Goal: Information Seeking & Learning: Learn about a topic

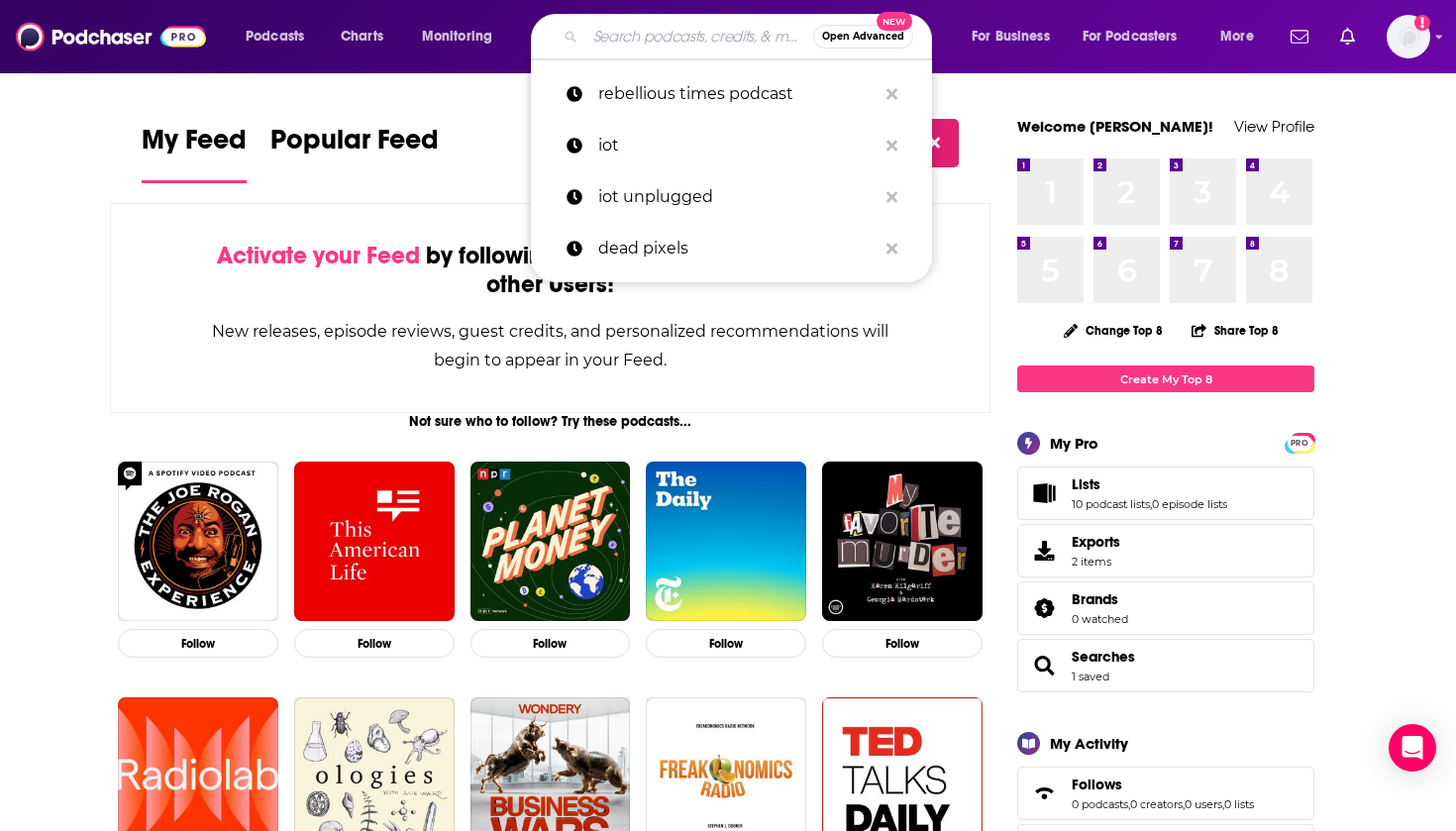
click at [662, 36] on input "Search podcasts, credits, & more..." at bounding box center [699, 37] width 228 height 32
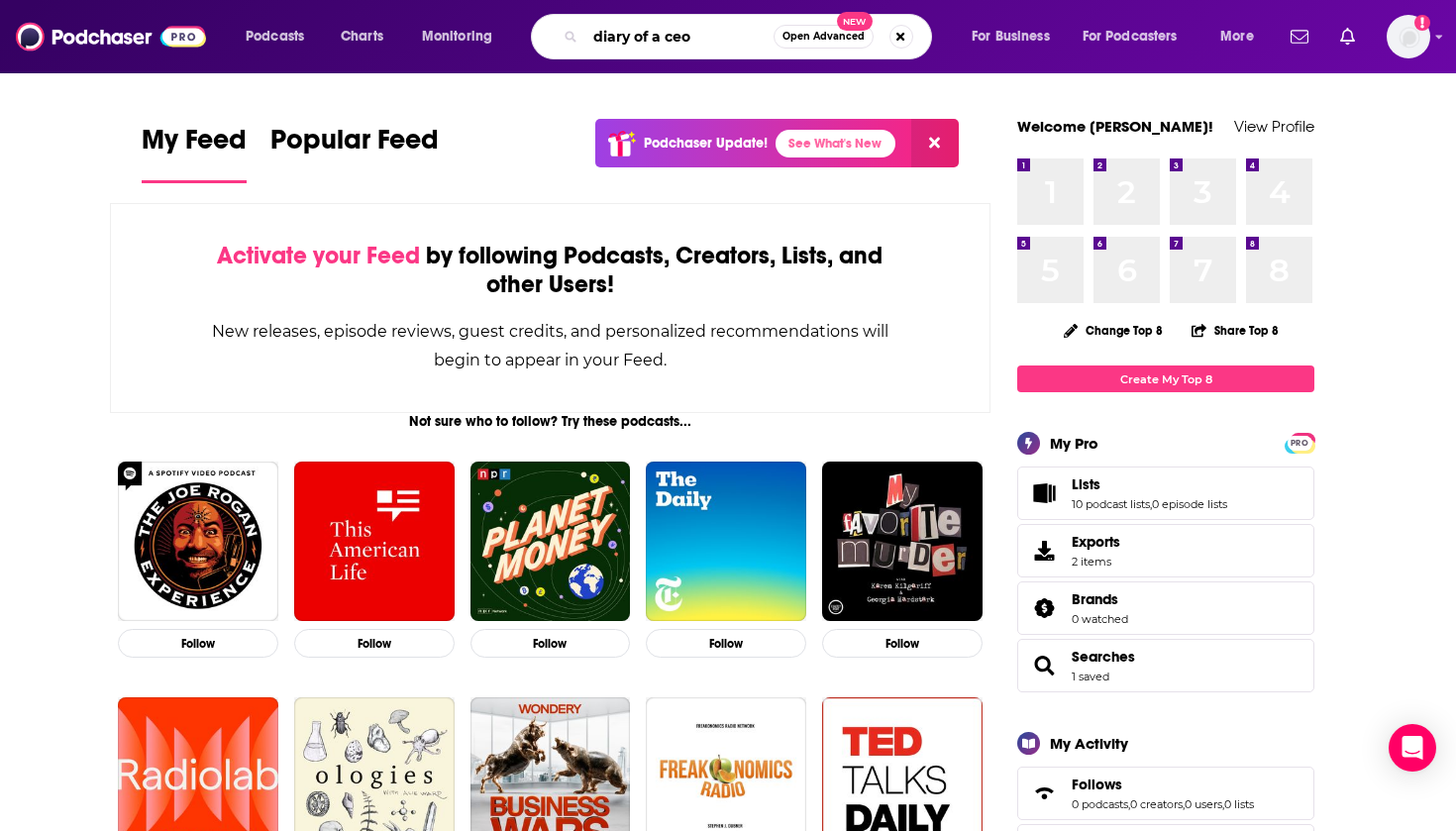
type input "diary of a ceo"
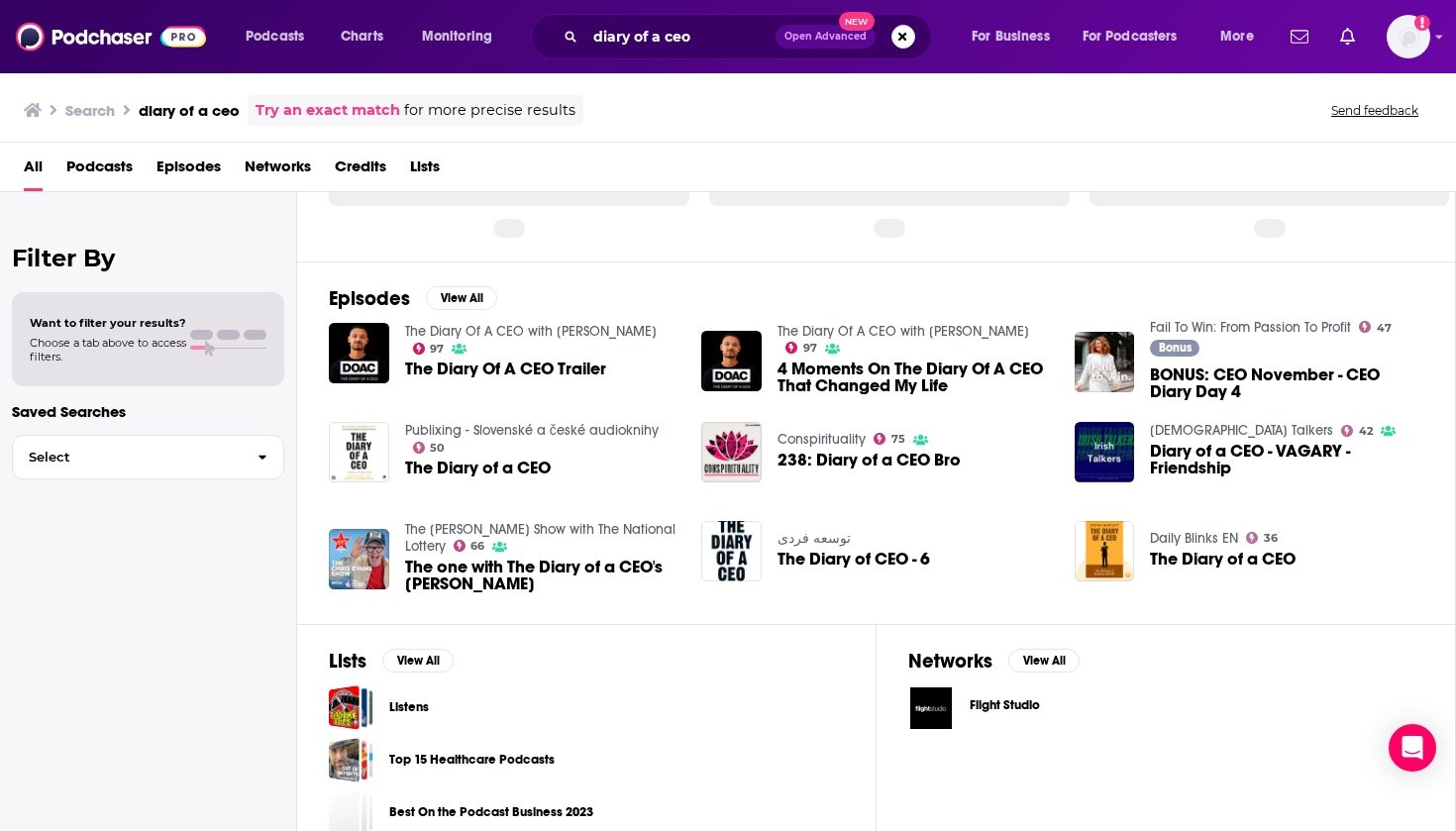
scroll to position [152, 0]
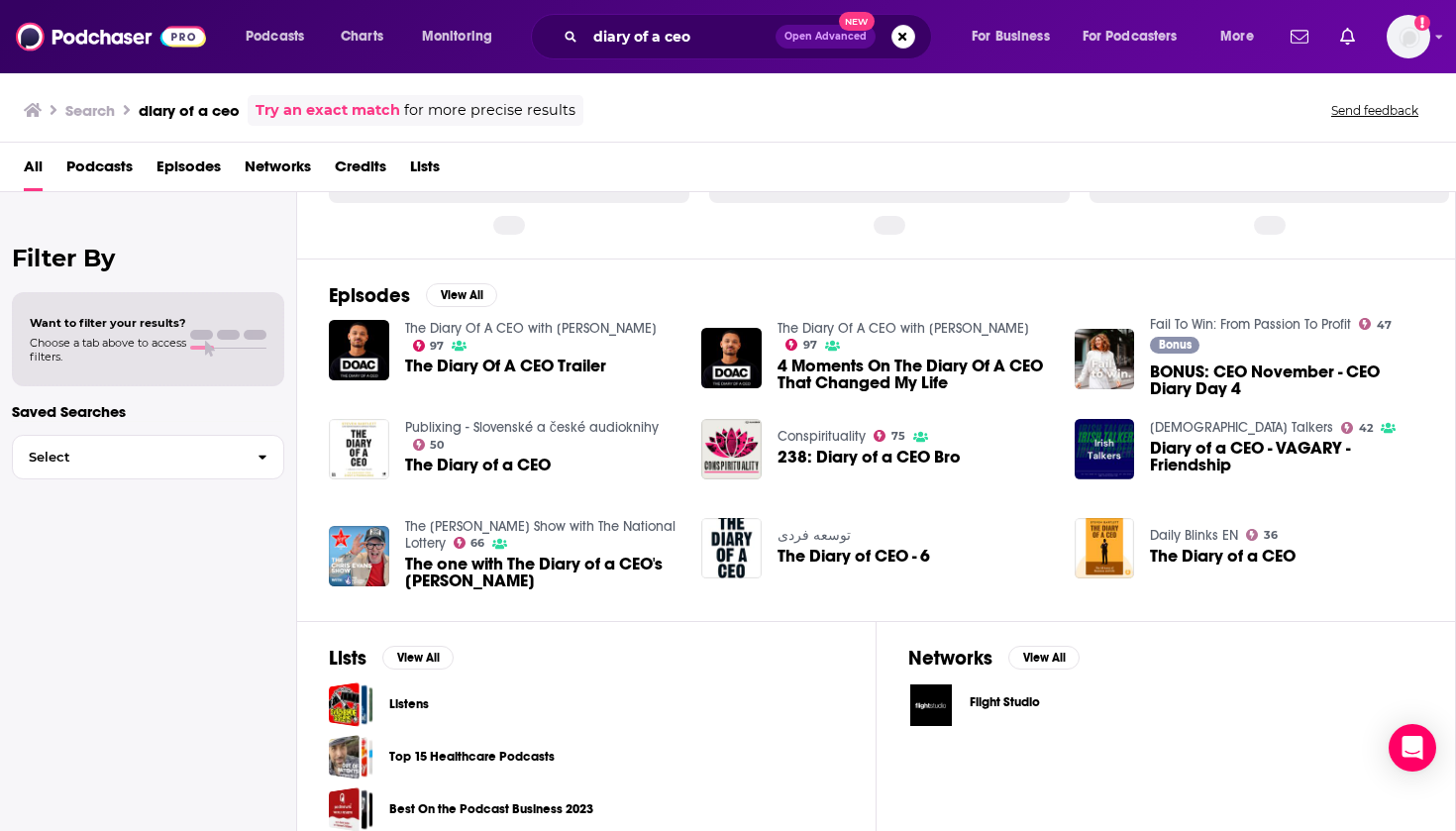
click at [563, 358] on span "The Diary Of A CEO Trailer" at bounding box center [505, 365] width 201 height 17
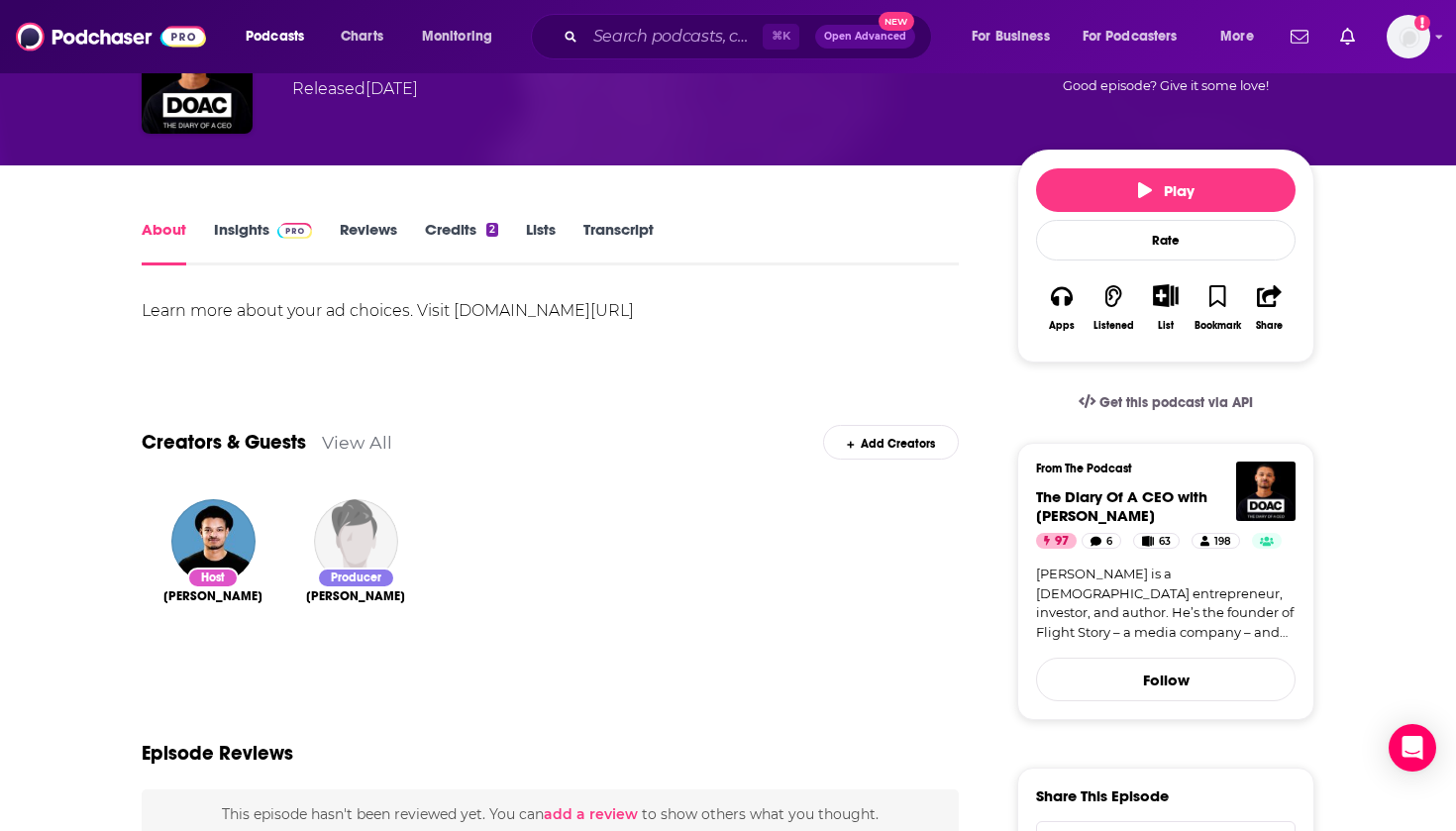
scroll to position [194, 0]
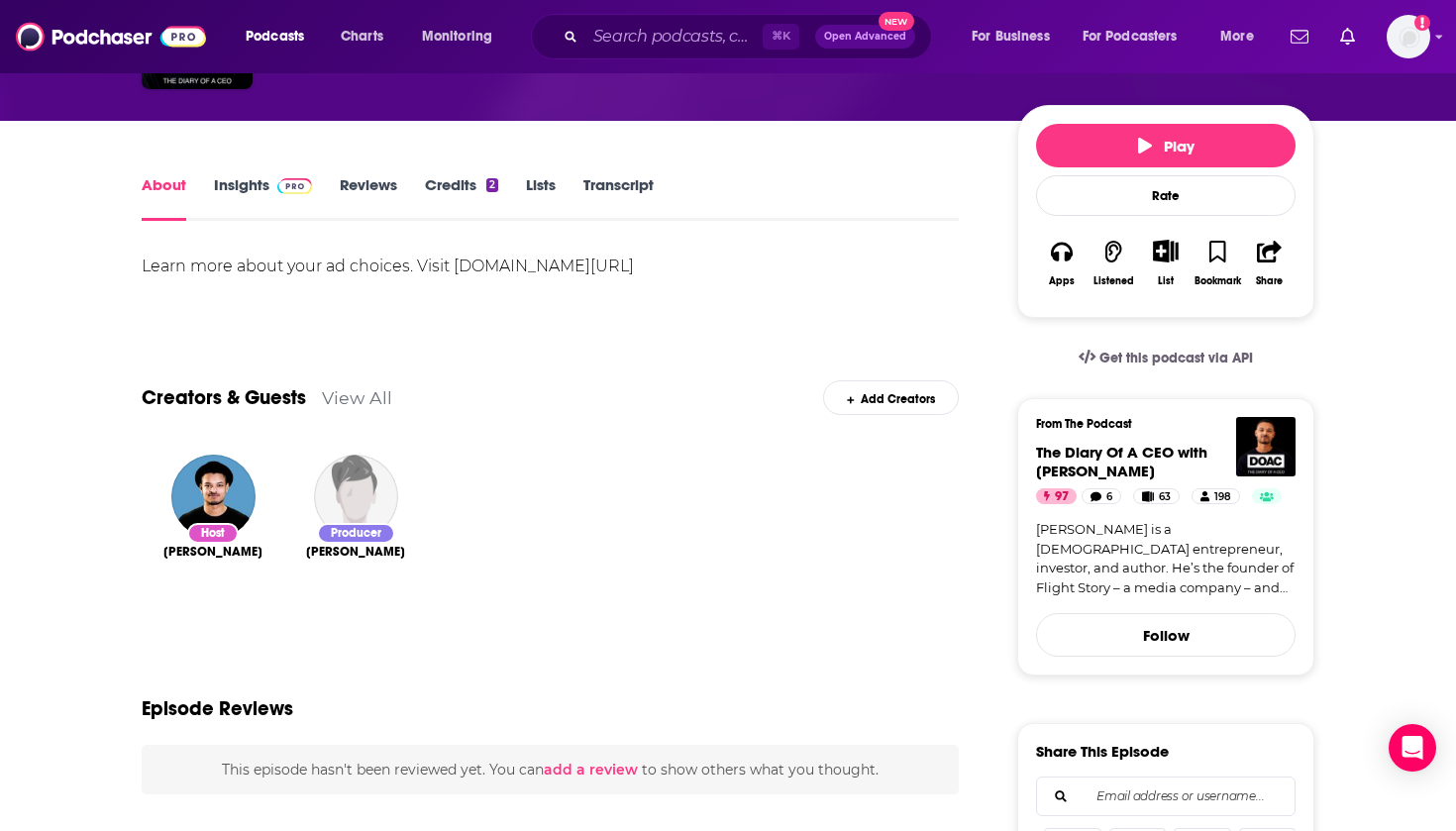
click at [238, 175] on div "About Insights Reviews Credits 2 Lists Transcript" at bounding box center [550, 196] width 817 height 49
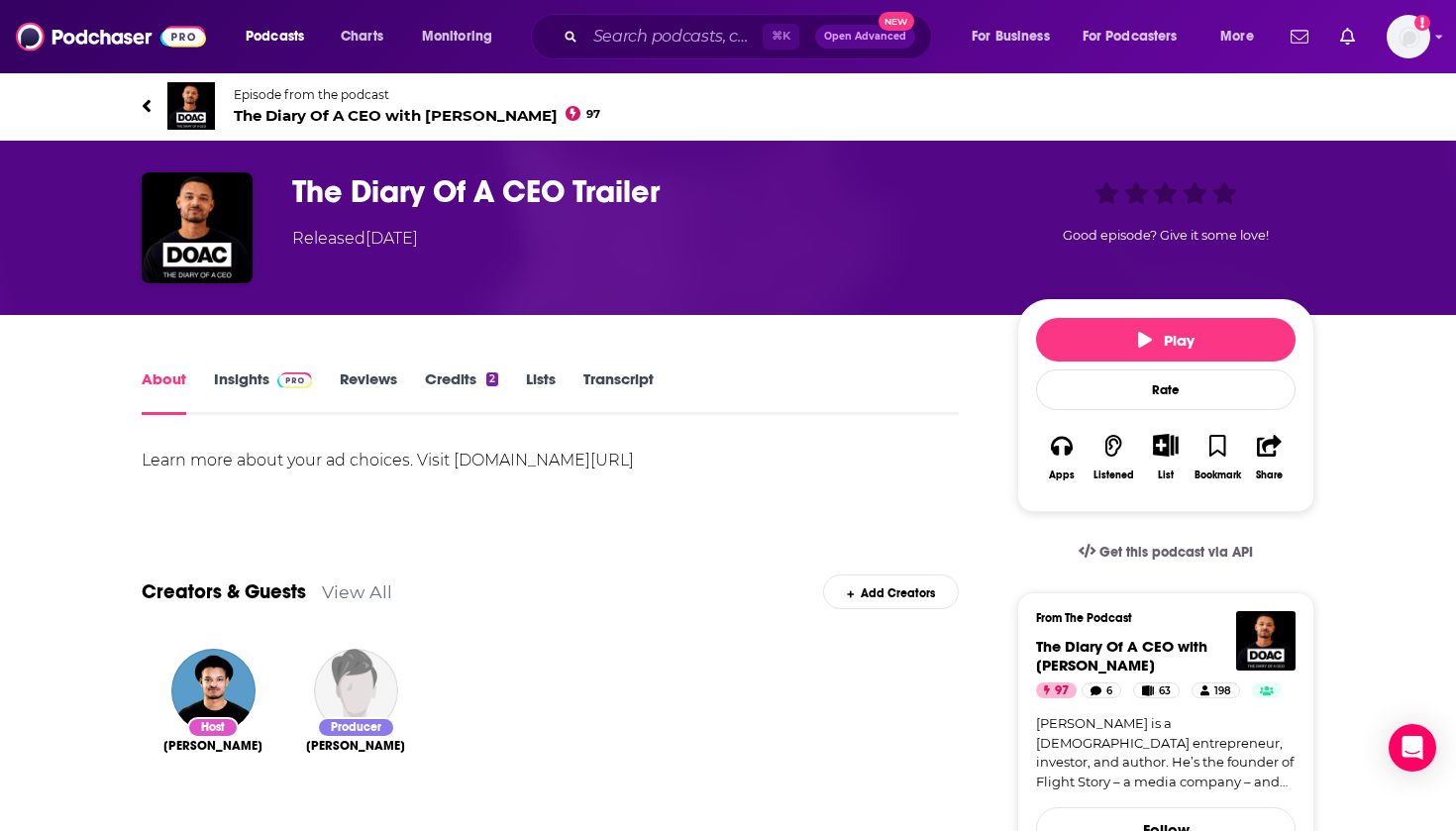
scroll to position [0, 0]
click at [245, 381] on link "Insights" at bounding box center [263, 392] width 98 height 46
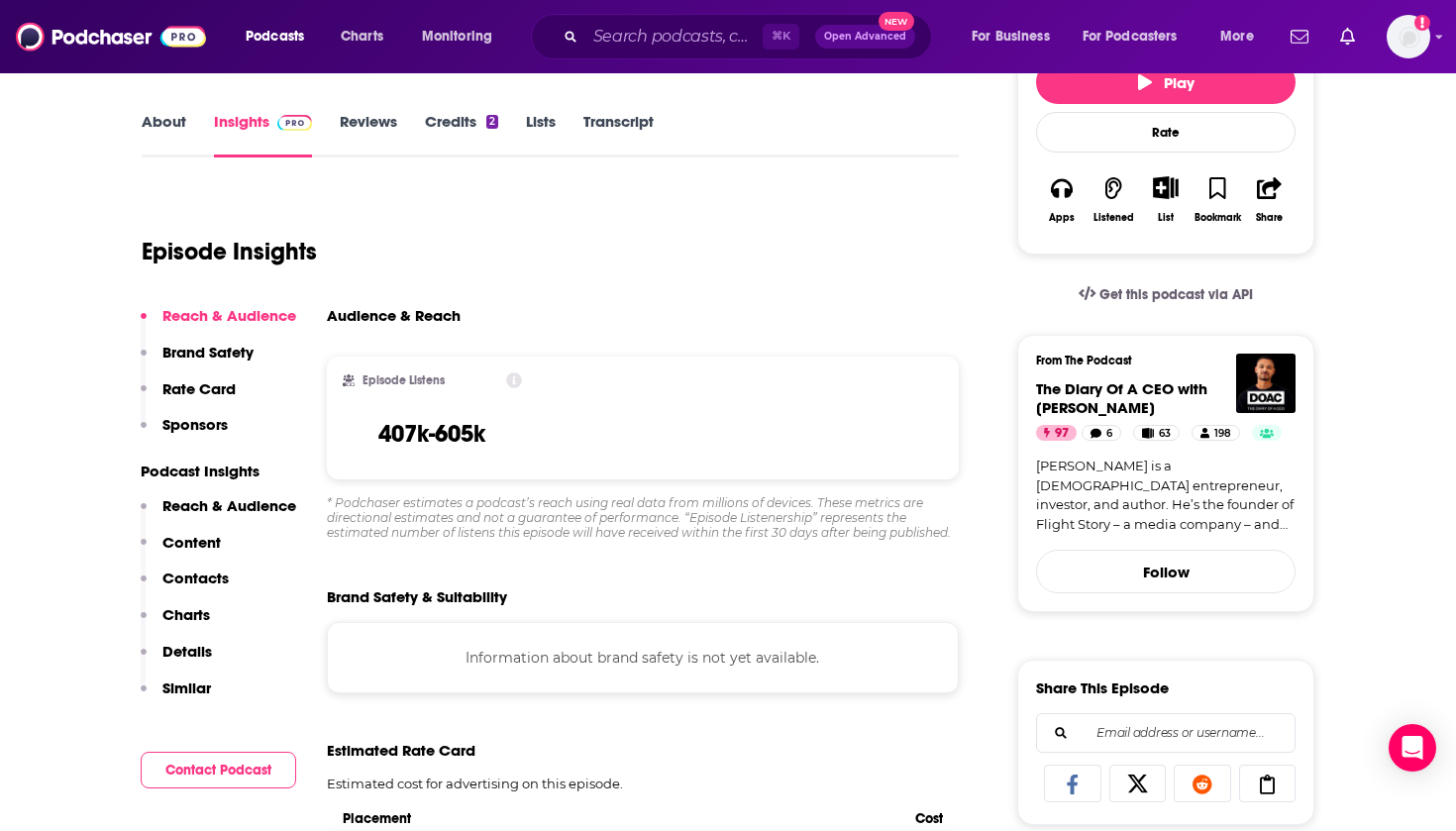
scroll to position [265, 0]
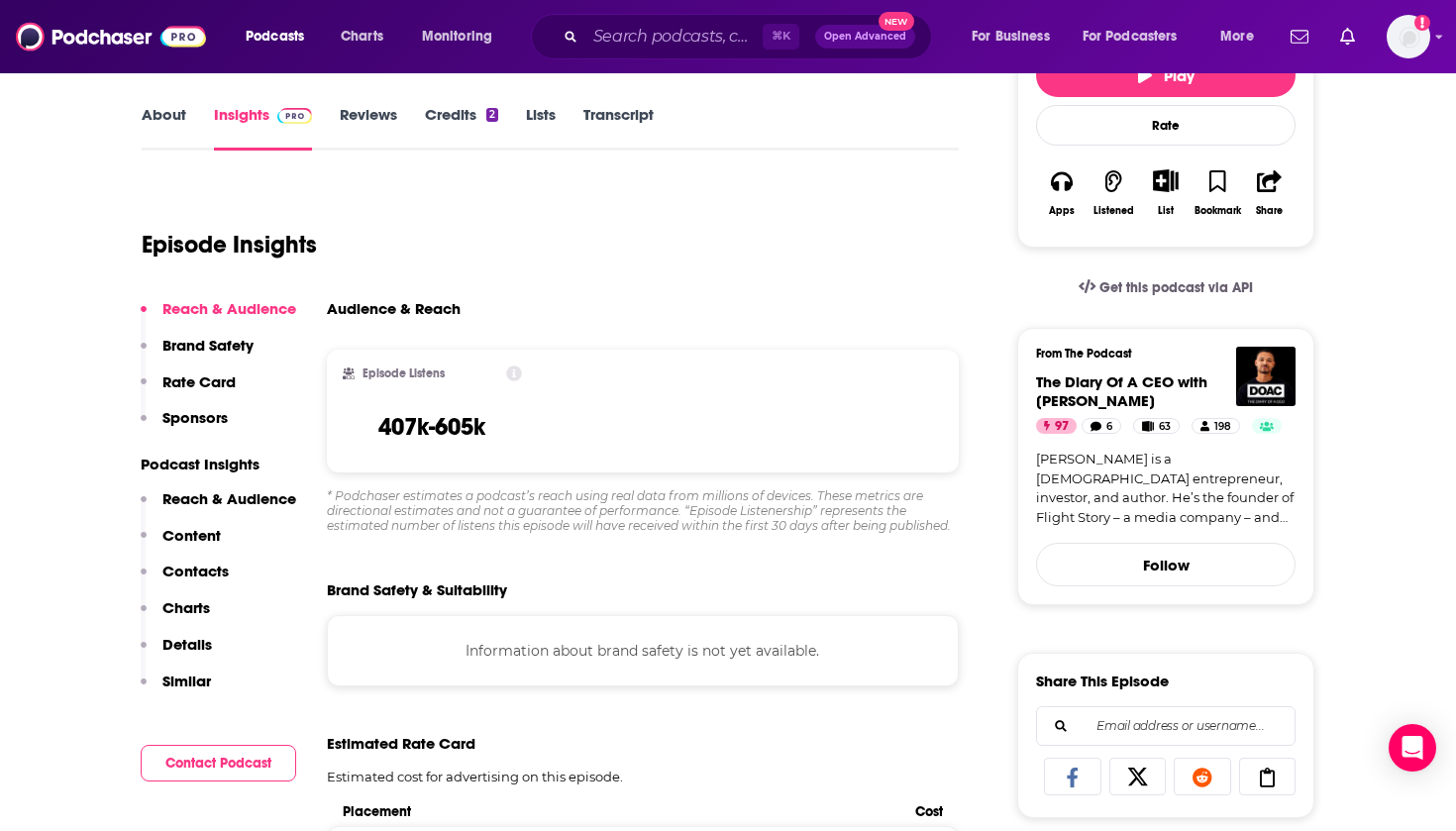
click at [1279, 199] on button "Share" at bounding box center [1270, 192] width 52 height 72
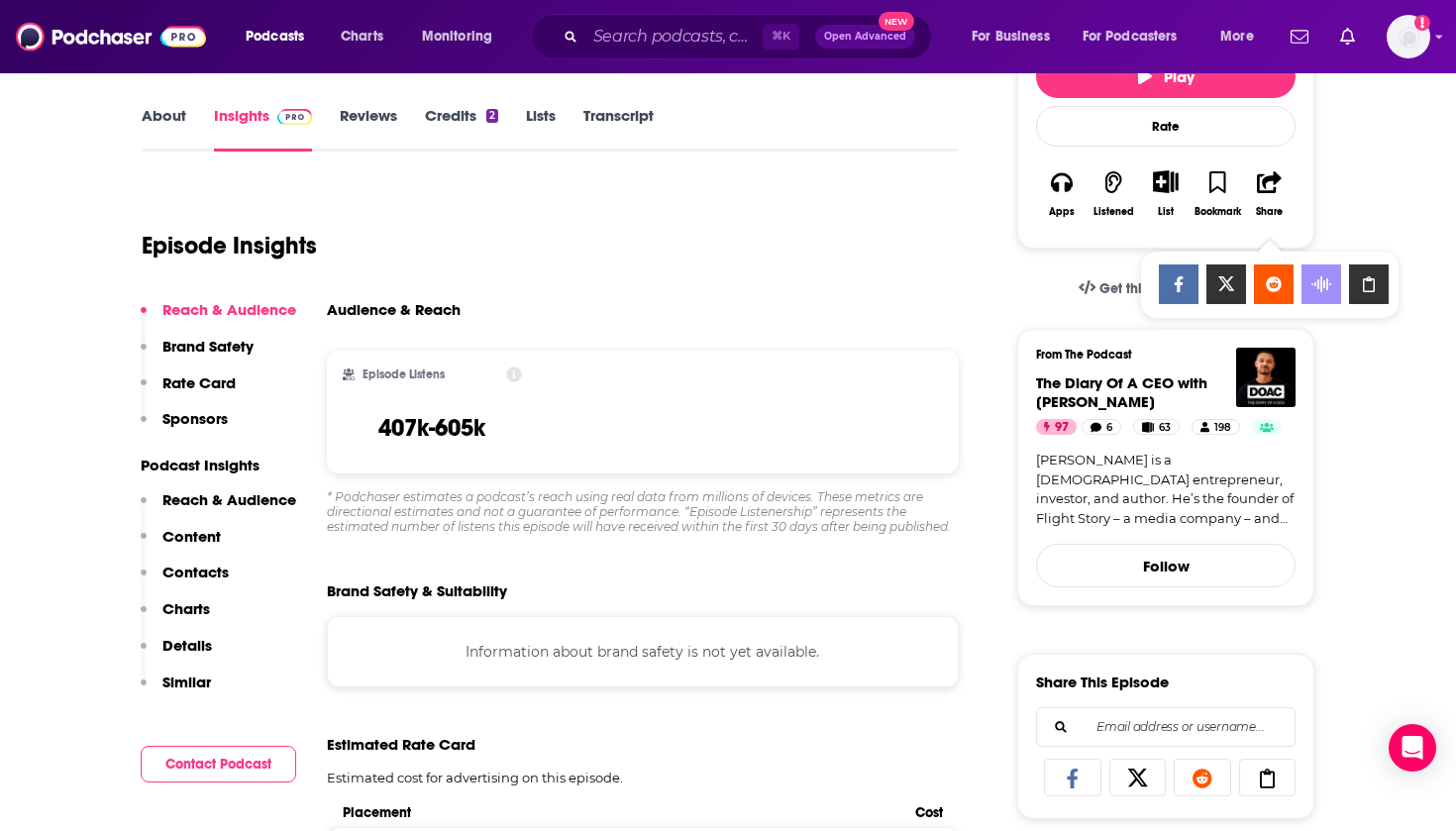
scroll to position [269, 2]
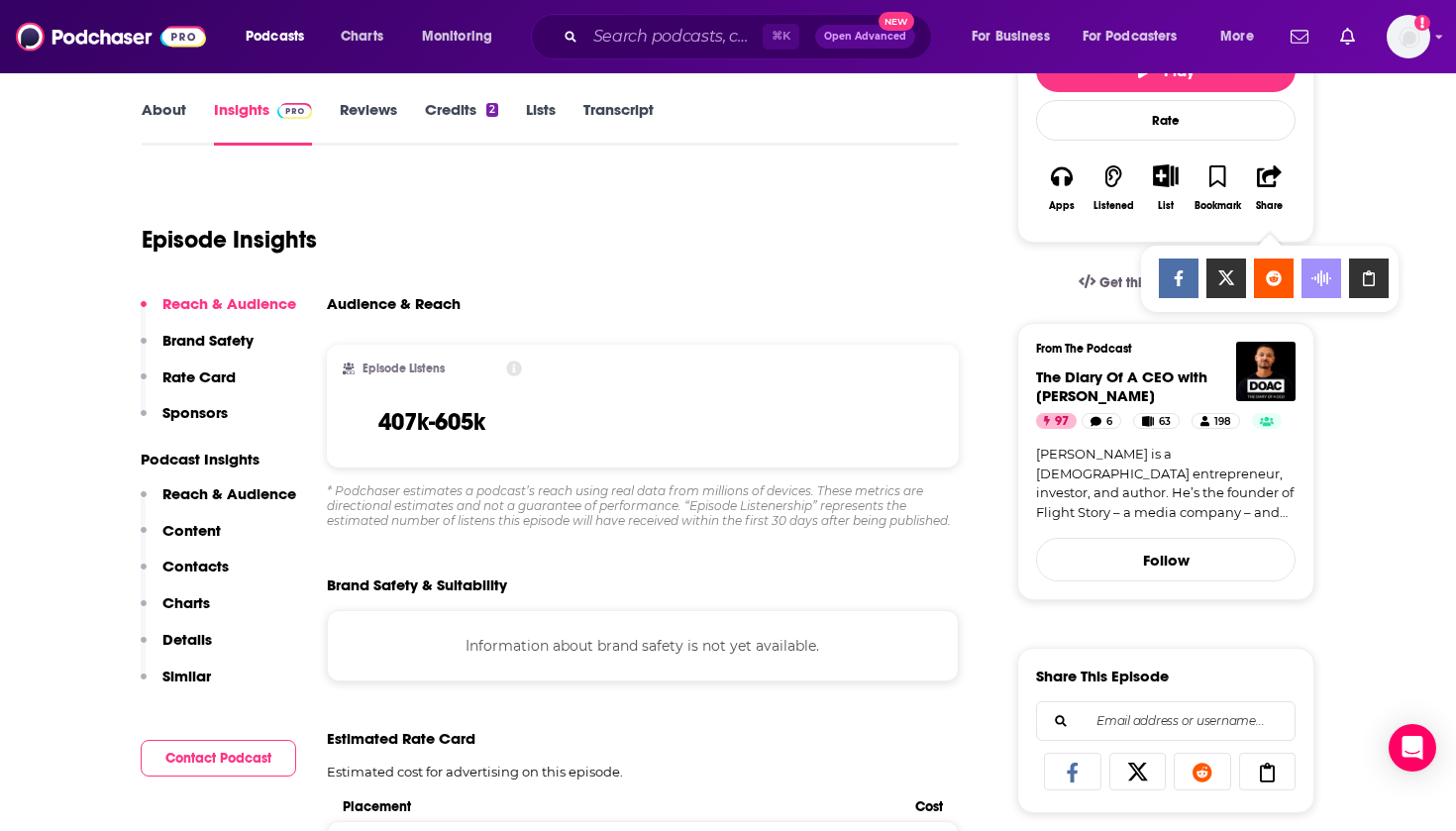
click at [868, 264] on div "Episode Insights" at bounding box center [550, 228] width 817 height 101
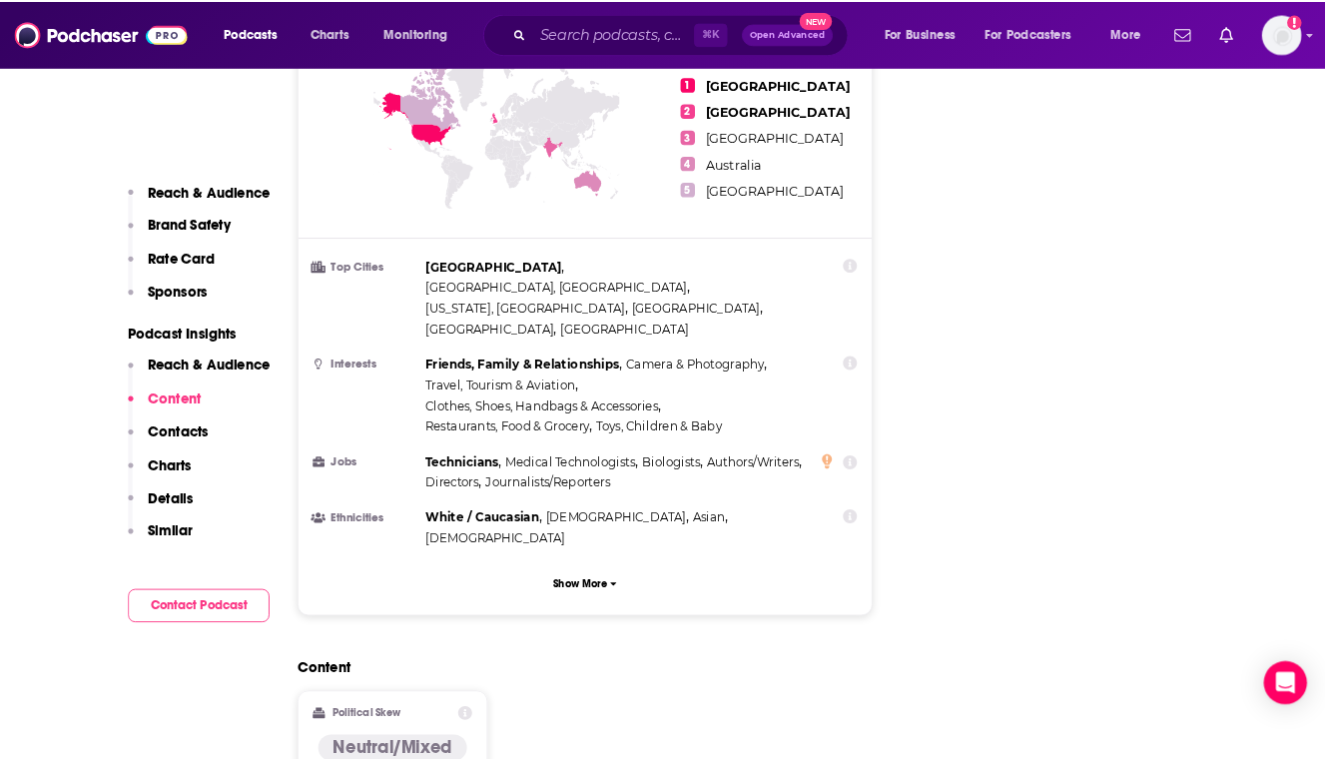
scroll to position [1954, 0]
